Goal: Task Accomplishment & Management: Complete application form

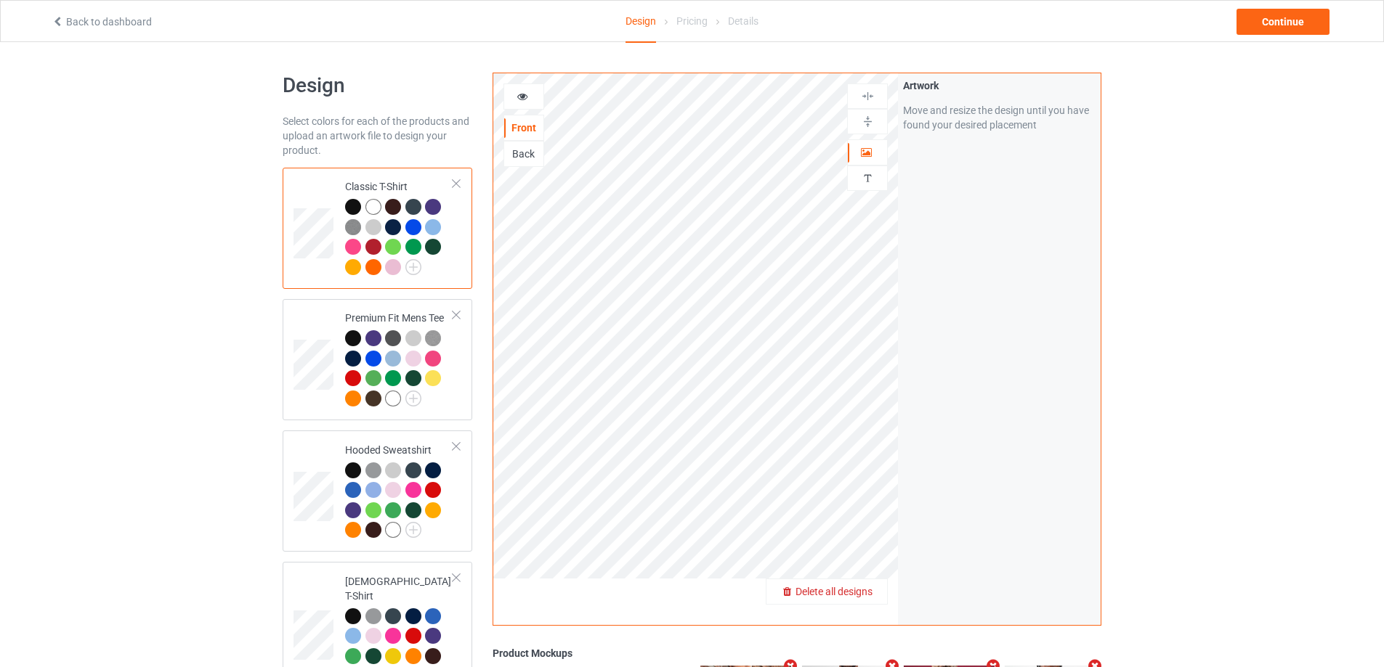
click at [866, 601] on div "Delete all designs" at bounding box center [827, 592] width 122 height 26
click at [869, 593] on span "Delete all designs" at bounding box center [833, 592] width 77 height 12
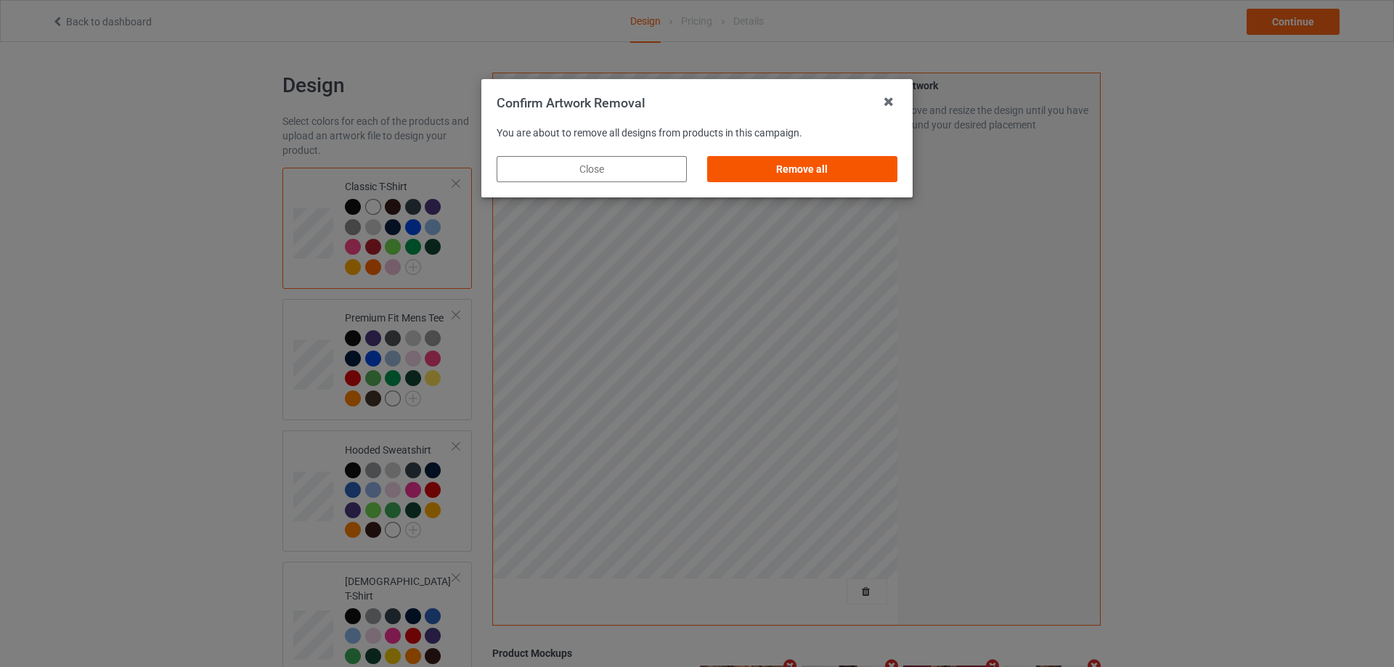
click at [864, 160] on div "Remove all" at bounding box center [802, 169] width 190 height 26
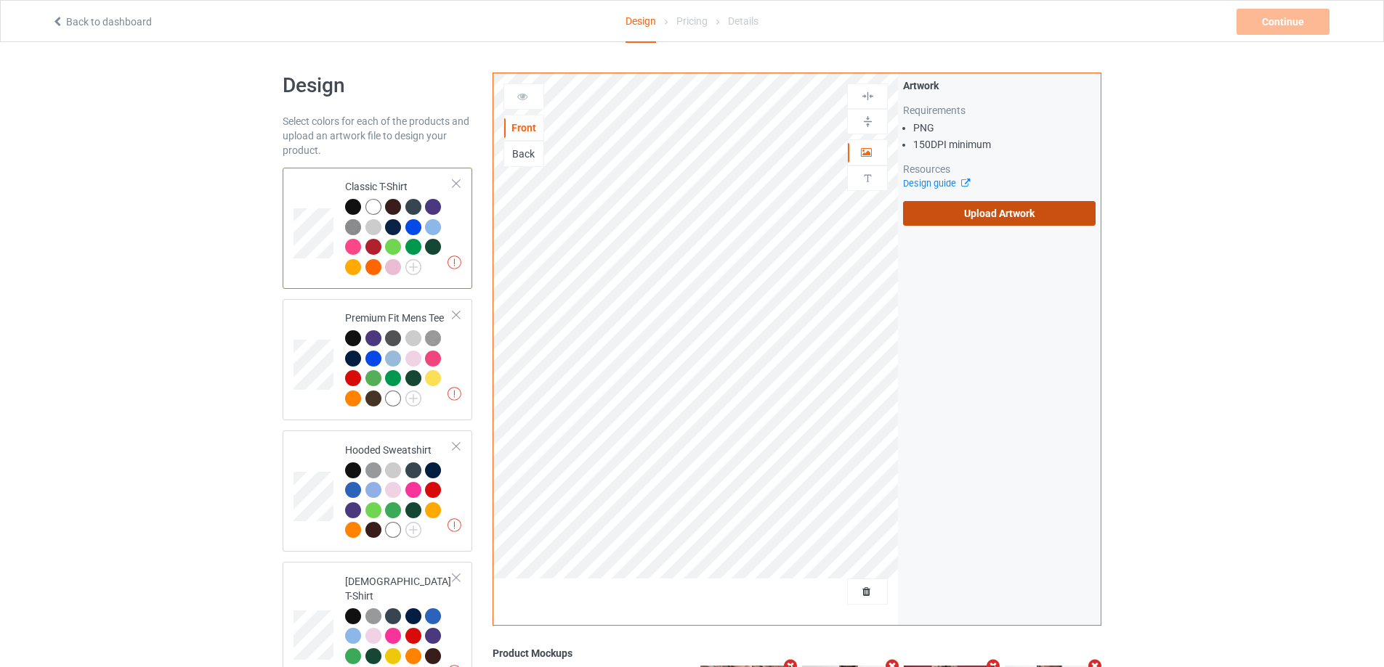
click at [999, 222] on label "Upload Artwork" at bounding box center [999, 213] width 192 height 25
click at [0, 0] on input "Upload Artwork" at bounding box center [0, 0] width 0 height 0
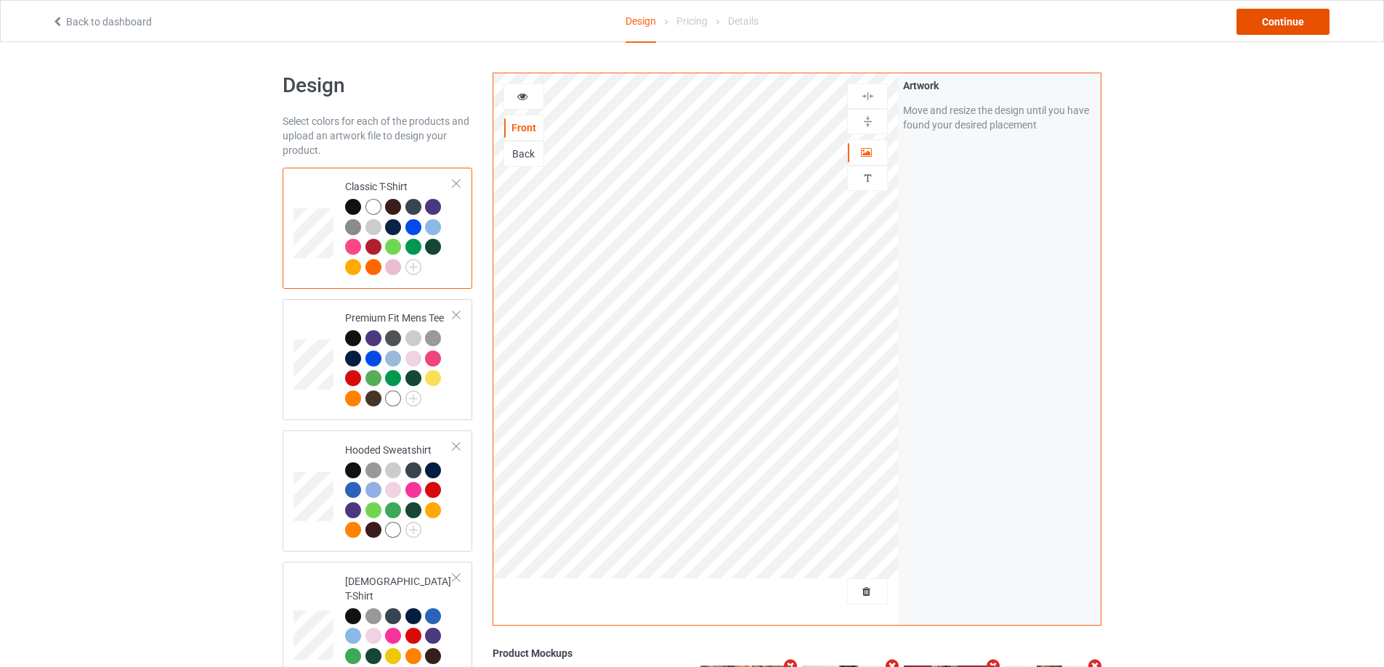
click at [1294, 17] on div "Continue" at bounding box center [1282, 22] width 93 height 26
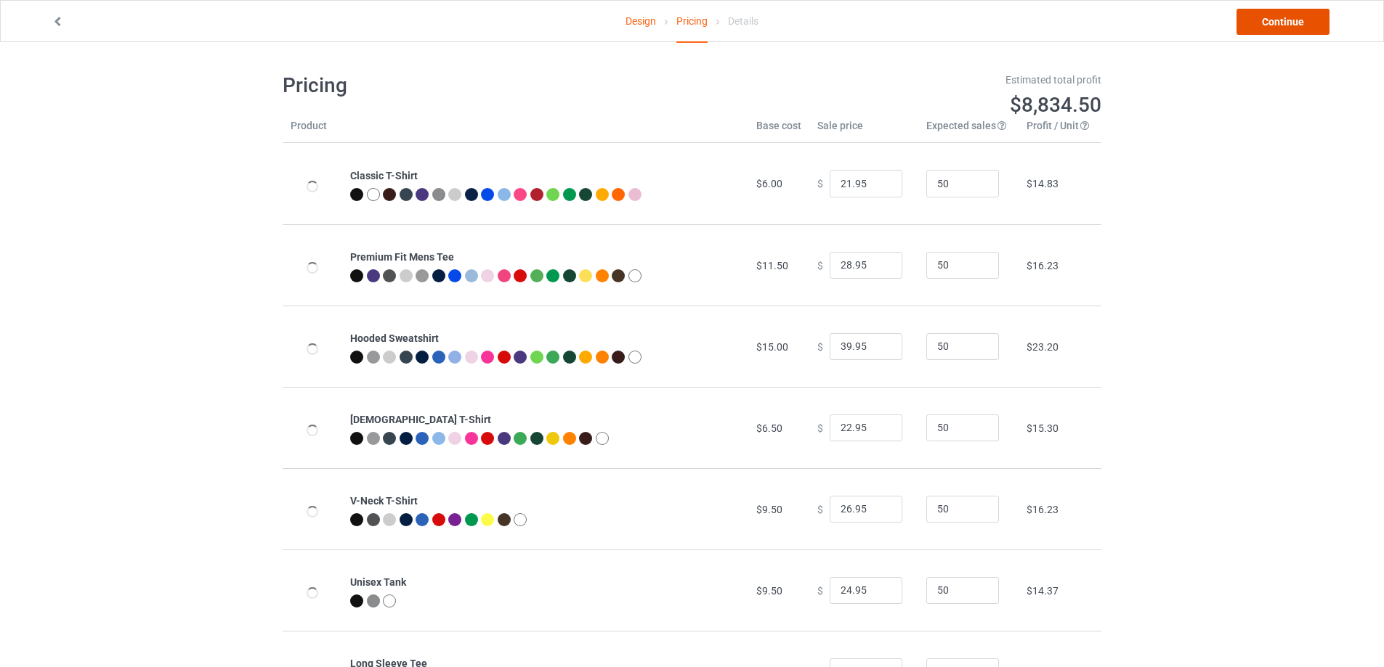
click at [1289, 18] on link "Continue" at bounding box center [1282, 22] width 93 height 26
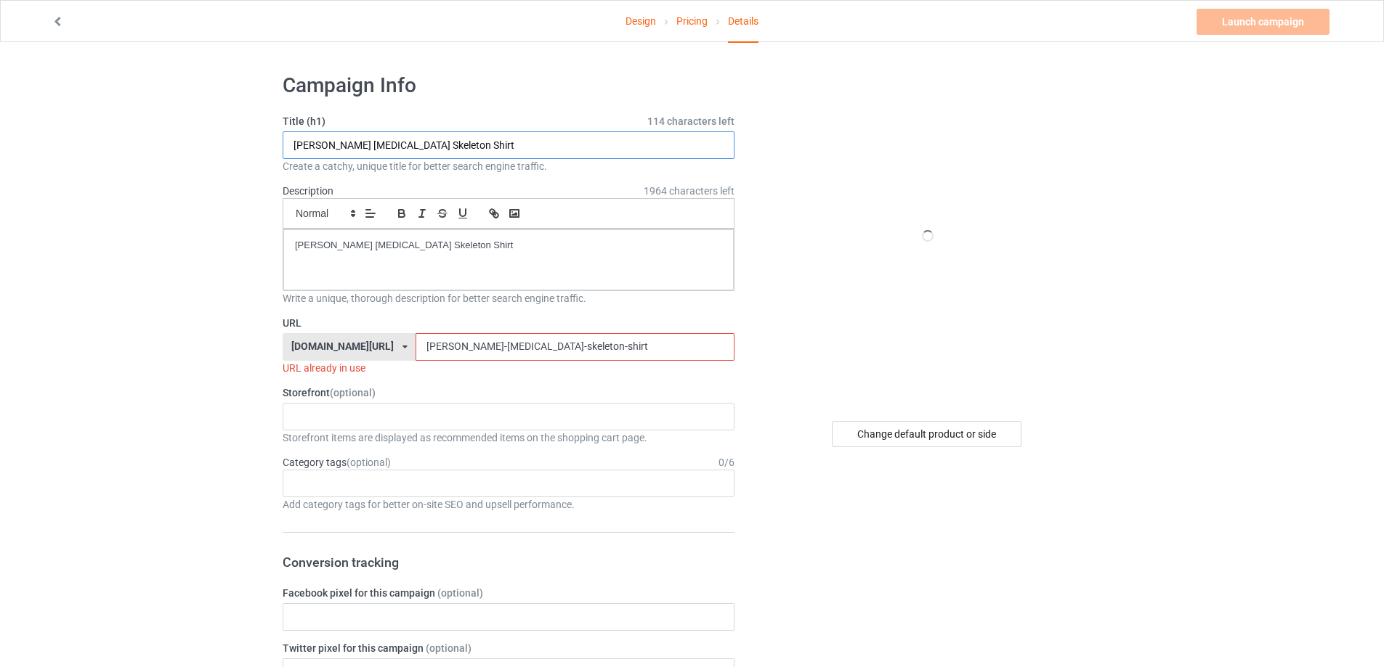
drag, startPoint x: 413, startPoint y: 146, endPoint x: 197, endPoint y: 167, distance: 216.7
paste input "Every Day Should Feel This Good s"
type input "Every Day Should Feel This Good shirt"
drag, startPoint x: 325, startPoint y: 240, endPoint x: 125, endPoint y: 236, distance: 200.5
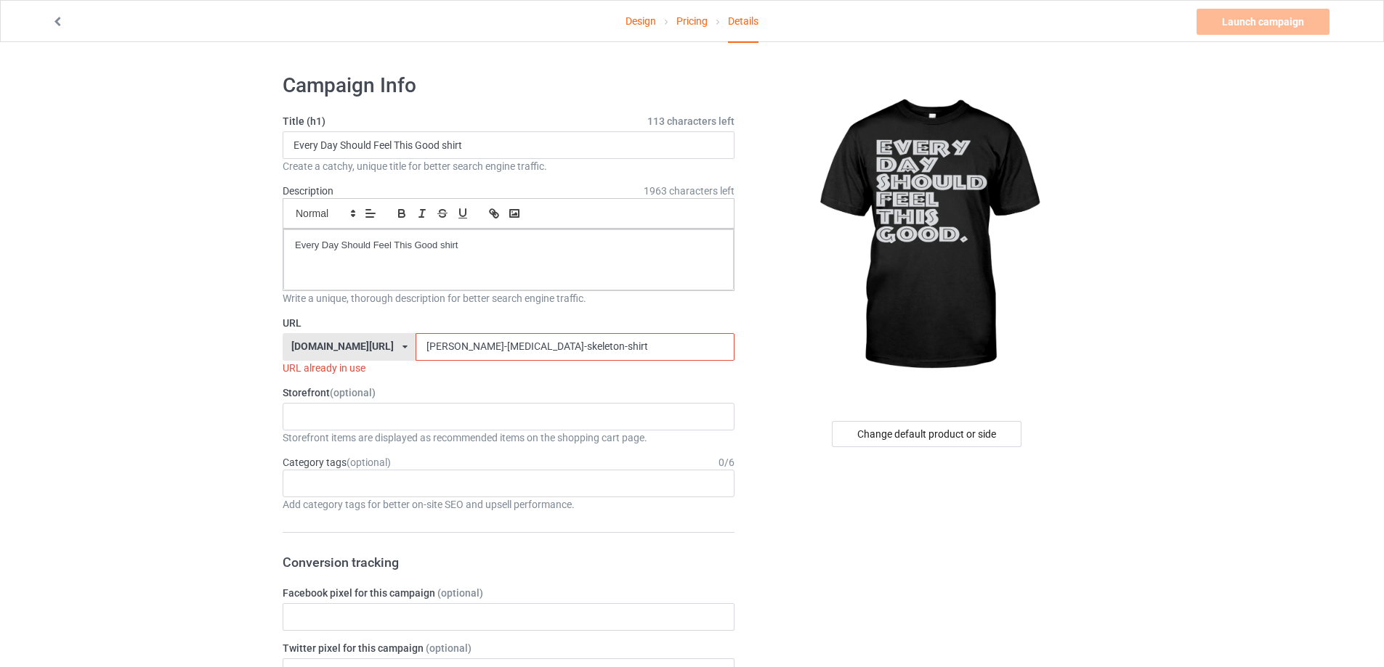
drag, startPoint x: 319, startPoint y: 341, endPoint x: 252, endPoint y: 341, distance: 66.8
paste input "every-day-should-feel-this-good"
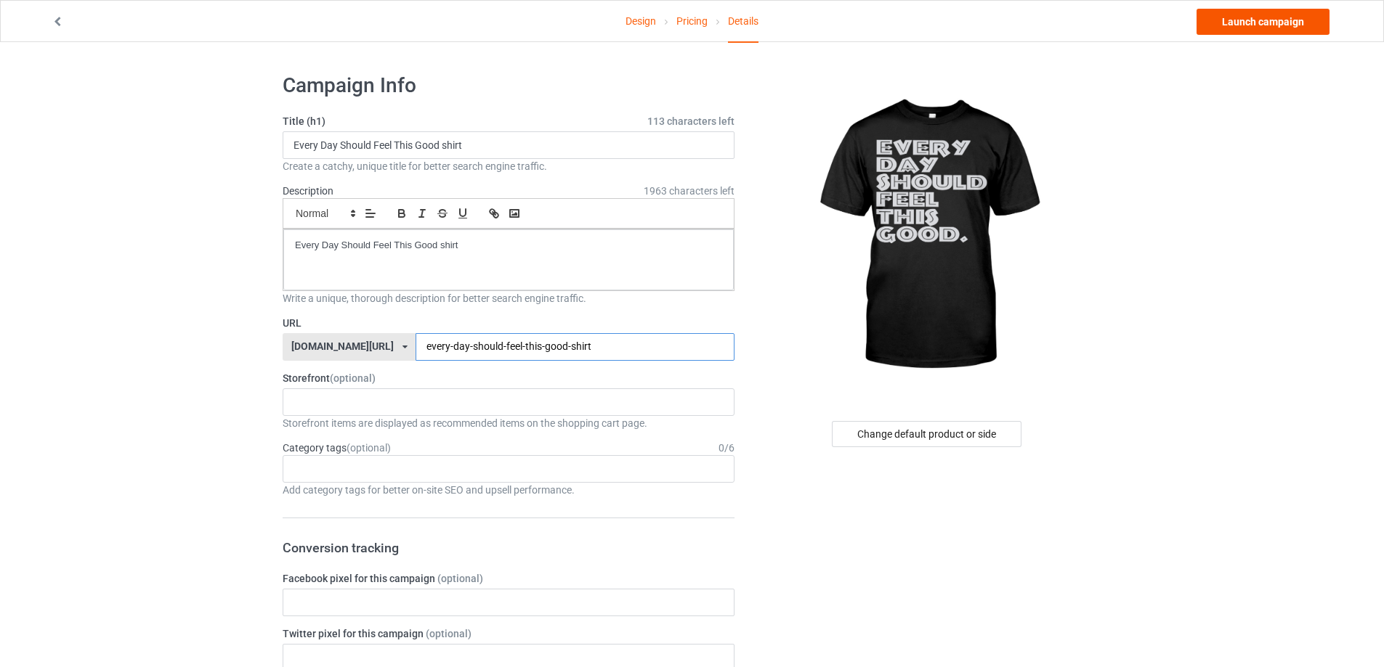
type input "every-day-should-feel-this-good-shirt"
click at [1221, 17] on link "Launch campaign" at bounding box center [1262, 22] width 133 height 26
